Goal: Task Accomplishment & Management: Manage account settings

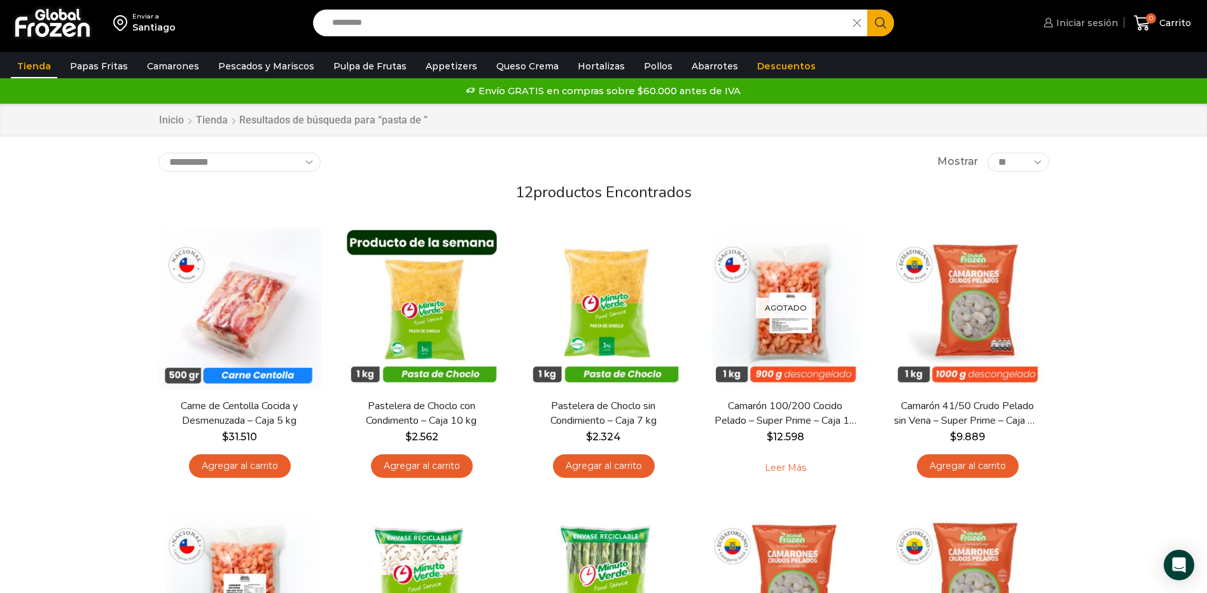
click at [1070, 17] on span "Iniciar sesión" at bounding box center [1085, 23] width 65 height 13
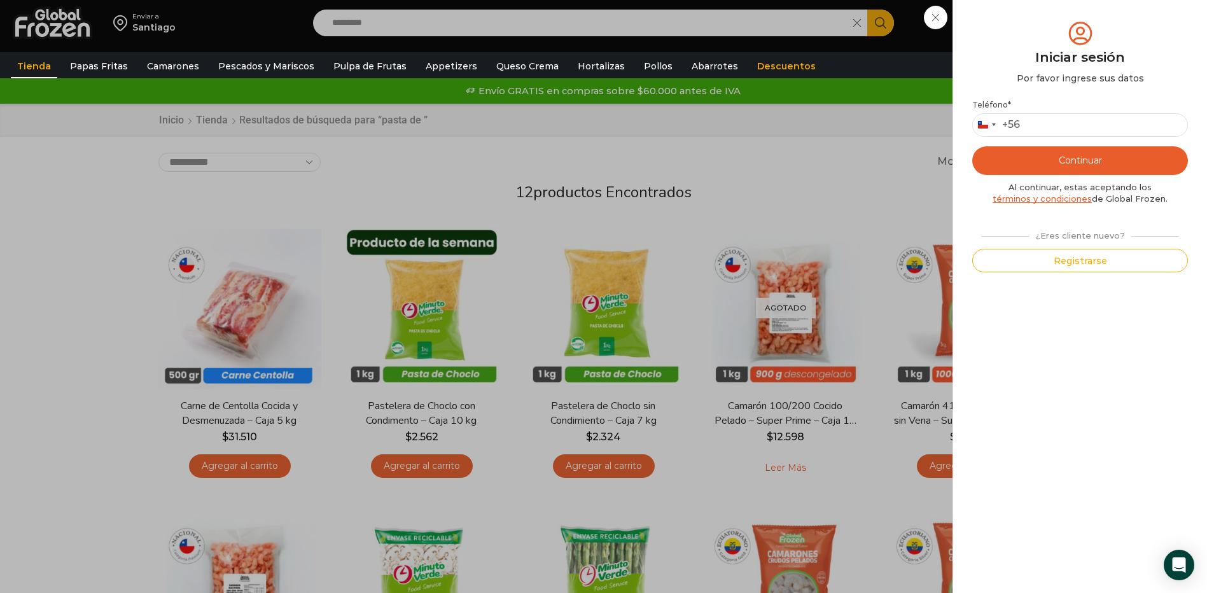
click at [1099, 167] on button "Continuar" at bounding box center [1080, 160] width 216 height 29
type input "*********"
click at [972, 146] on button "Continuar" at bounding box center [1080, 160] width 216 height 29
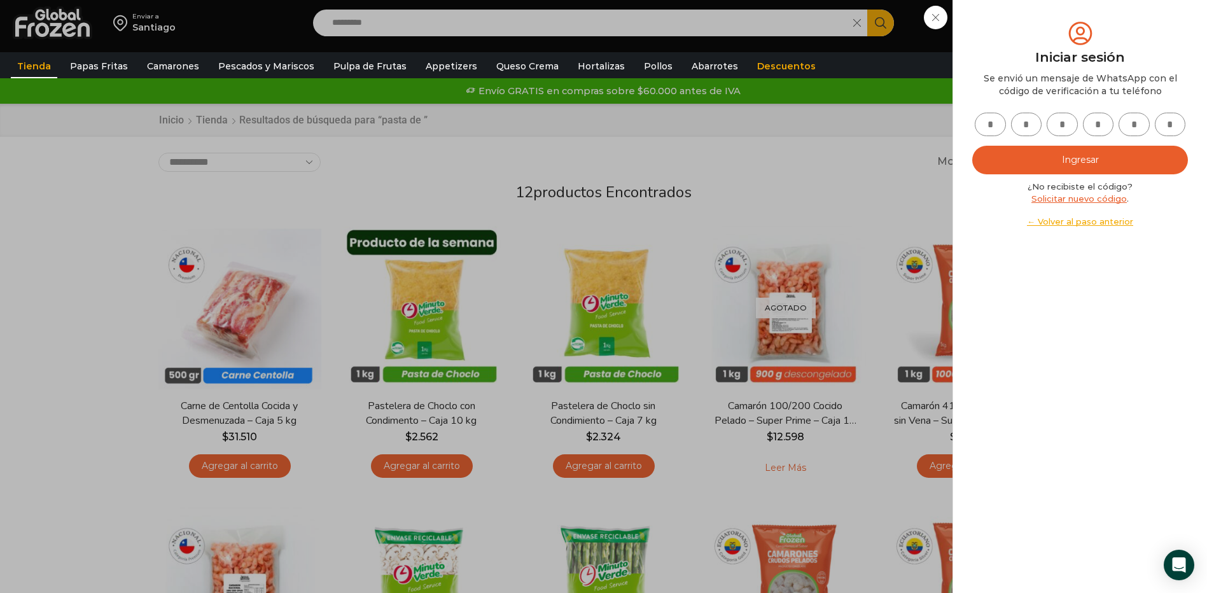
click at [987, 130] on input "text" at bounding box center [989, 125] width 31 height 24
type input "*"
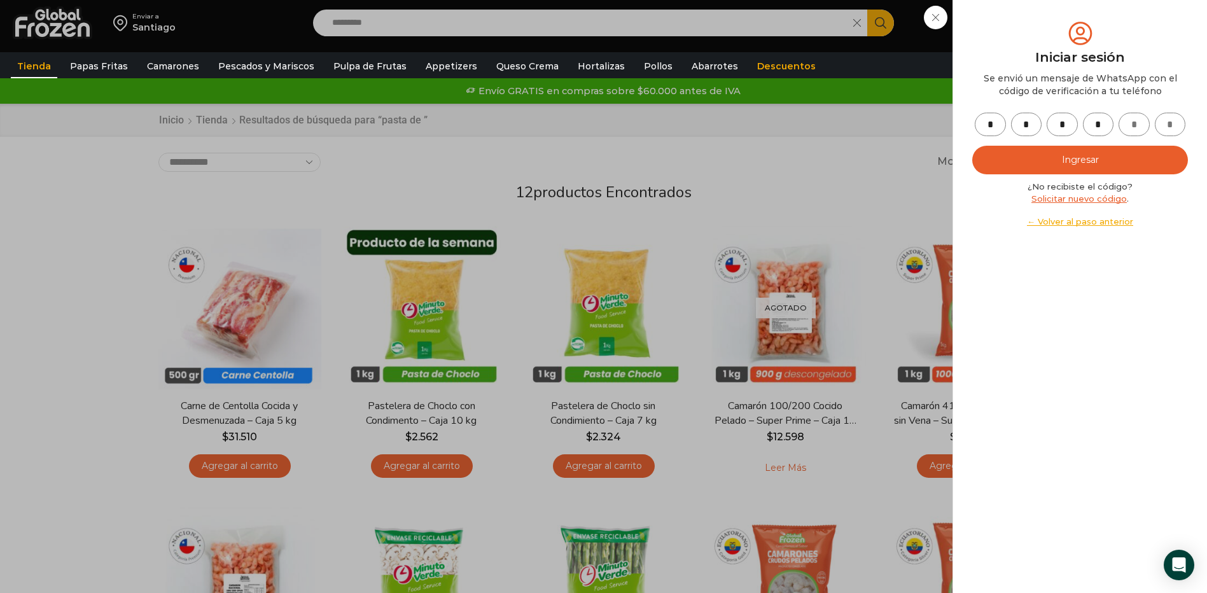
type input "*"
click at [1036, 167] on button "Ingresar" at bounding box center [1080, 160] width 216 height 29
